Goal: Task Accomplishment & Management: Manage account settings

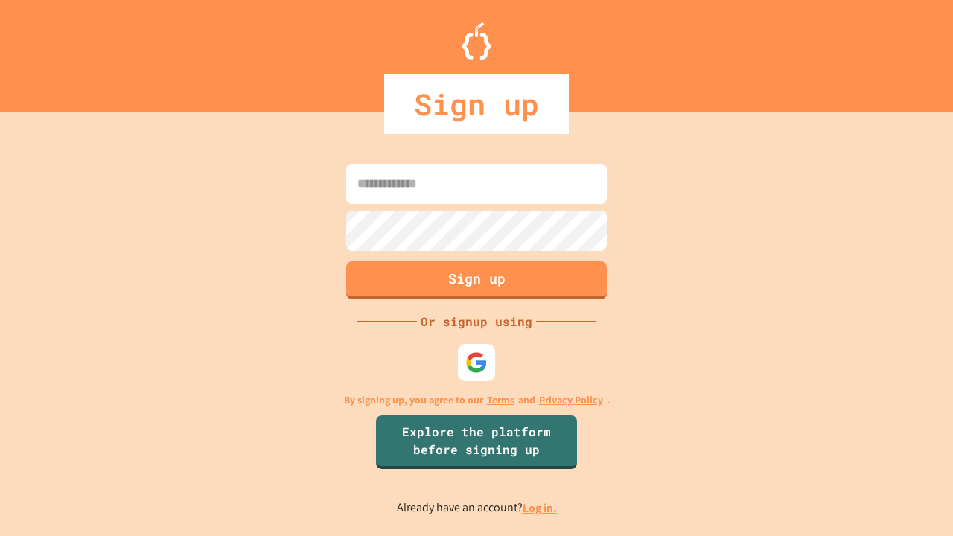
click at [541, 508] on link "Log in." at bounding box center [540, 508] width 34 height 16
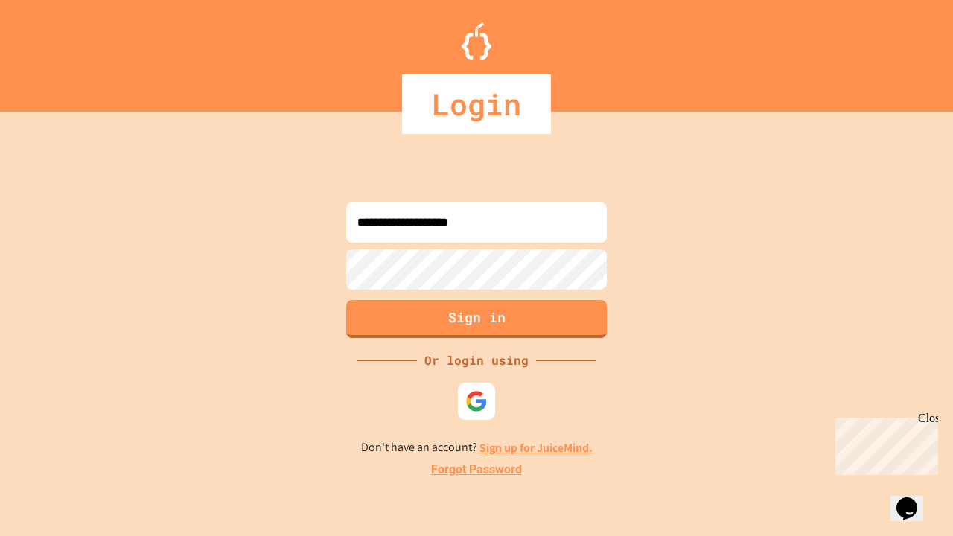
type input "**********"
